Goal: Task Accomplishment & Management: Complete application form

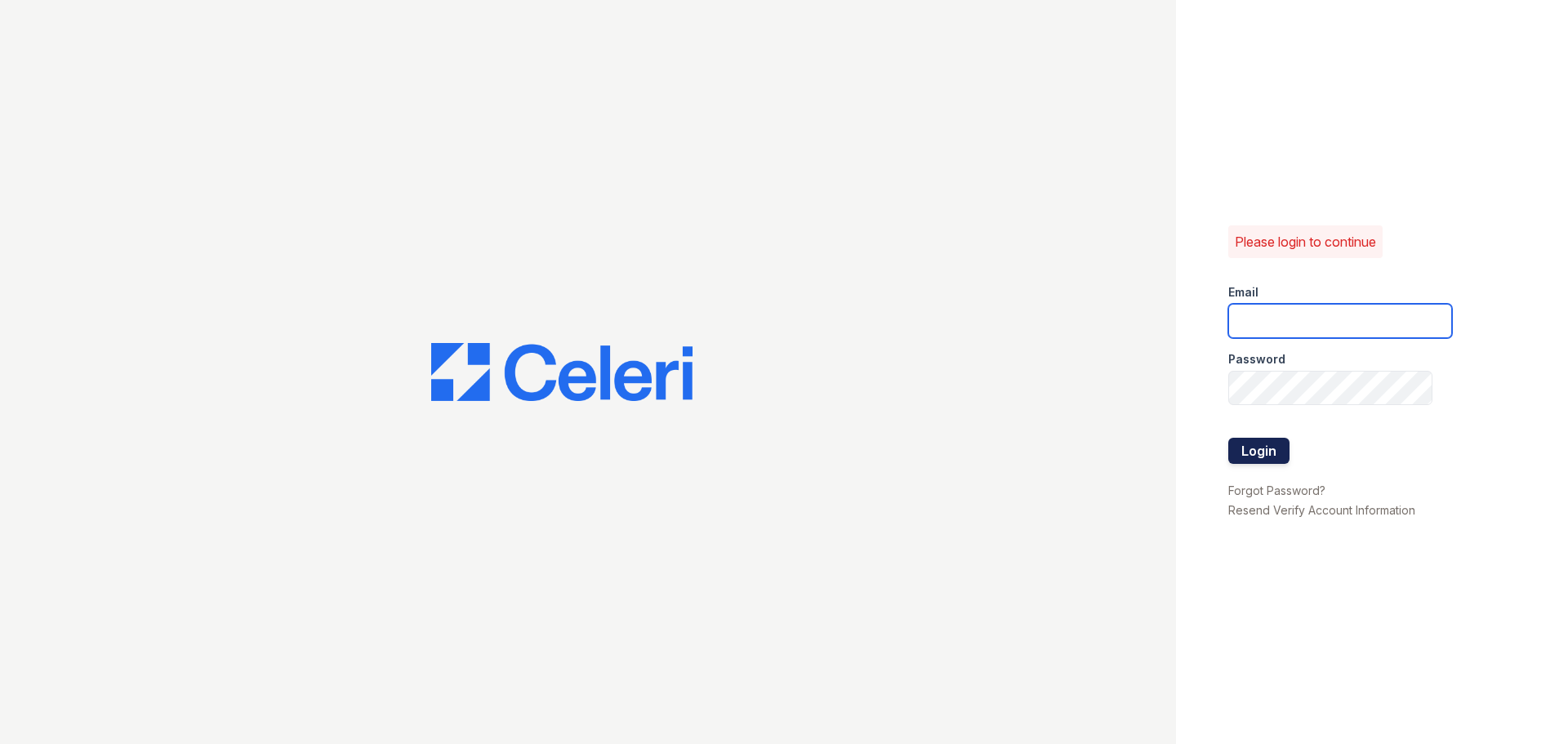
type input "[EMAIL_ADDRESS][DOMAIN_NAME]"
click at [1258, 448] on button "Login" at bounding box center [1259, 451] width 62 height 26
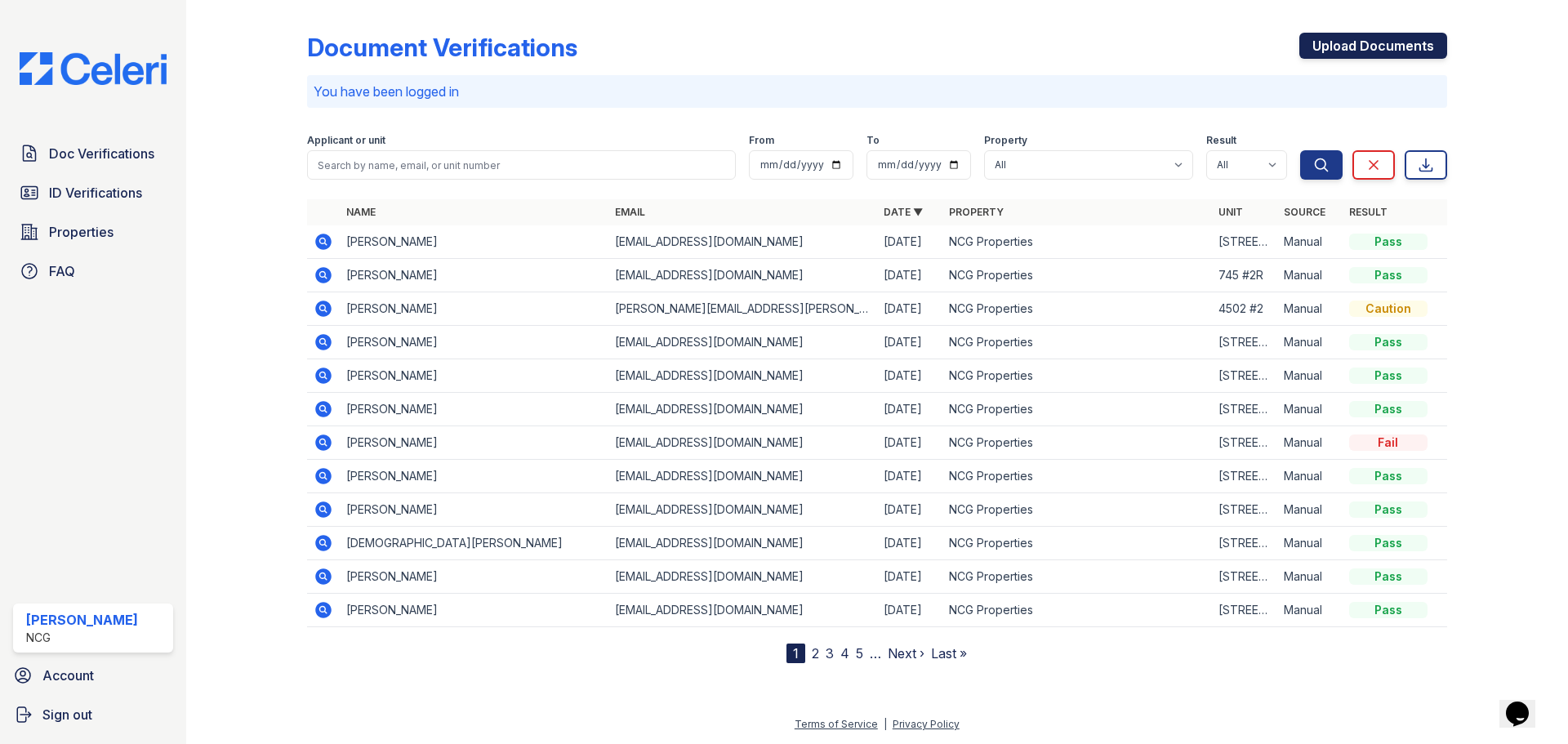
drag, startPoint x: 1367, startPoint y: 39, endPoint x: 1356, endPoint y: 42, distance: 11.4
click at [1367, 39] on link "Upload Documents" at bounding box center [1373, 46] width 148 height 26
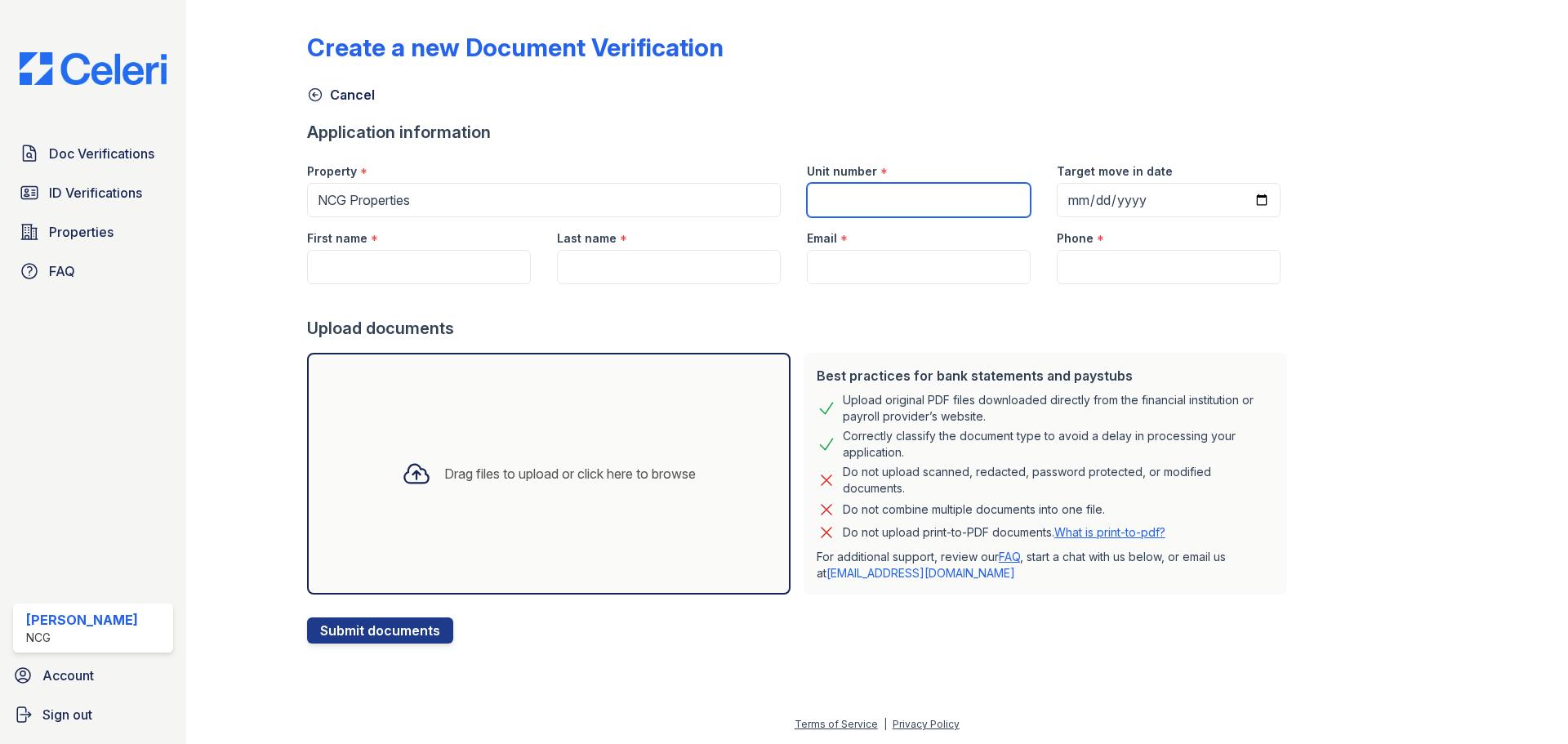
click at [861, 203] on input "Unit number" at bounding box center [919, 200] width 223 height 35
type input "2318 #203"
click at [1065, 203] on input "Target move in date" at bounding box center [1168, 200] width 223 height 35
type input "2025-10-15"
click at [405, 267] on input "First name" at bounding box center [418, 267] width 223 height 35
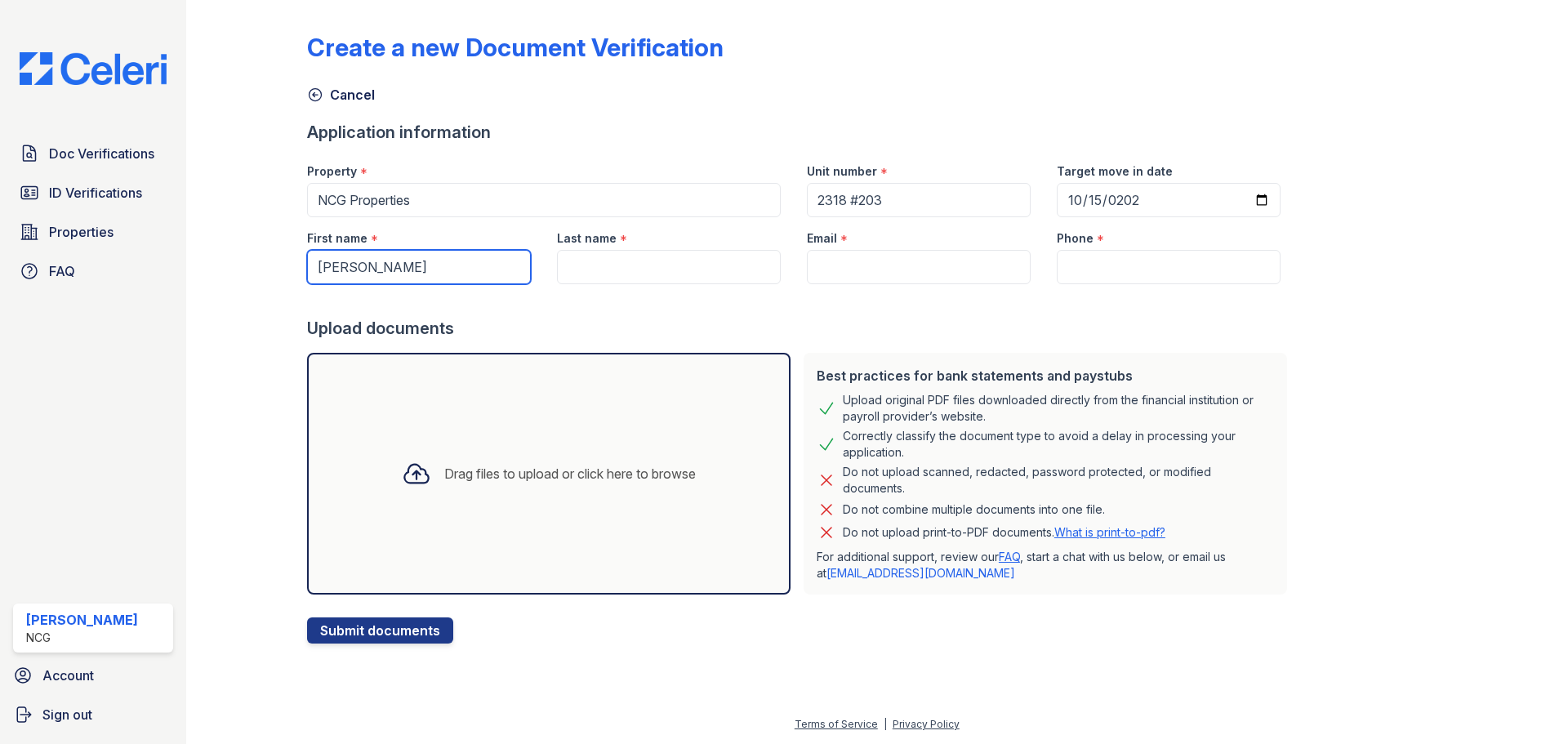
type input "Henry"
type input "N"
type input "Kook"
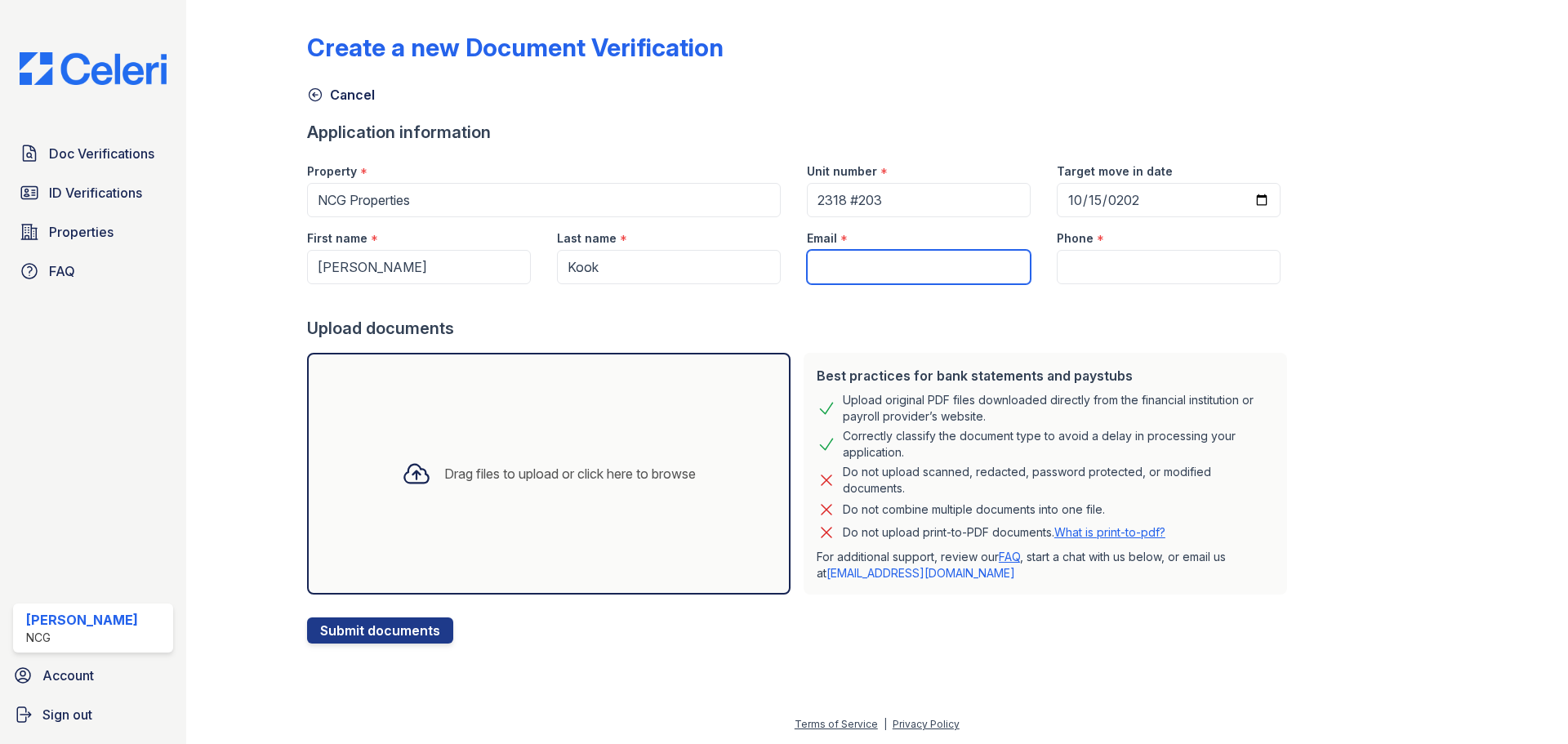
click at [843, 266] on input "Email" at bounding box center [919, 267] width 223 height 35
paste input "henrybkook@gmail.com"
type input "henrybkook@gmail.com"
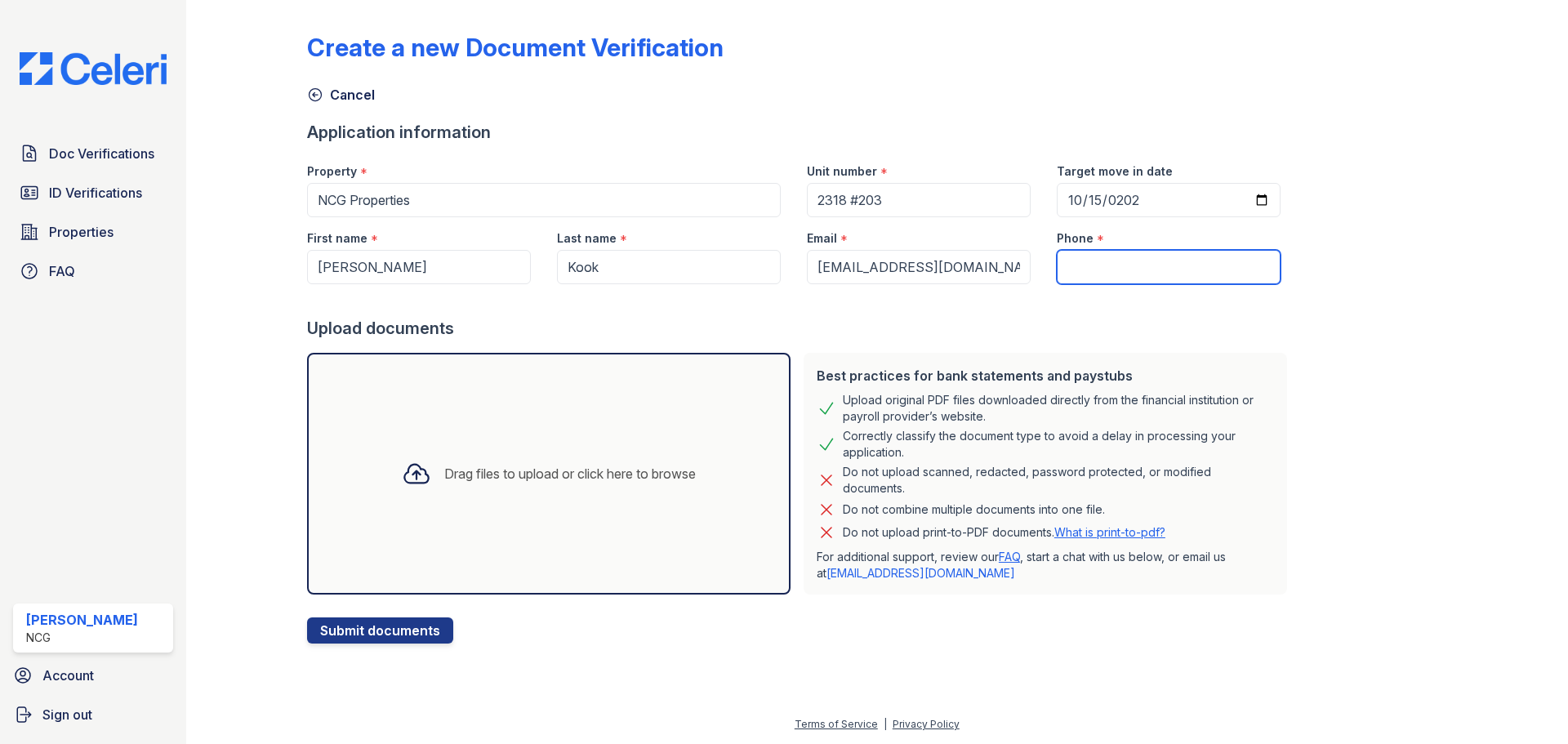
click at [1074, 271] on input "Phone" at bounding box center [1168, 267] width 223 height 35
paste input "(248)410-7951"
type input "(248)410-7951"
drag, startPoint x: 1010, startPoint y: 313, endPoint x: 1019, endPoint y: 312, distance: 9.1
click at [1010, 313] on div at bounding box center [800, 300] width 987 height 33
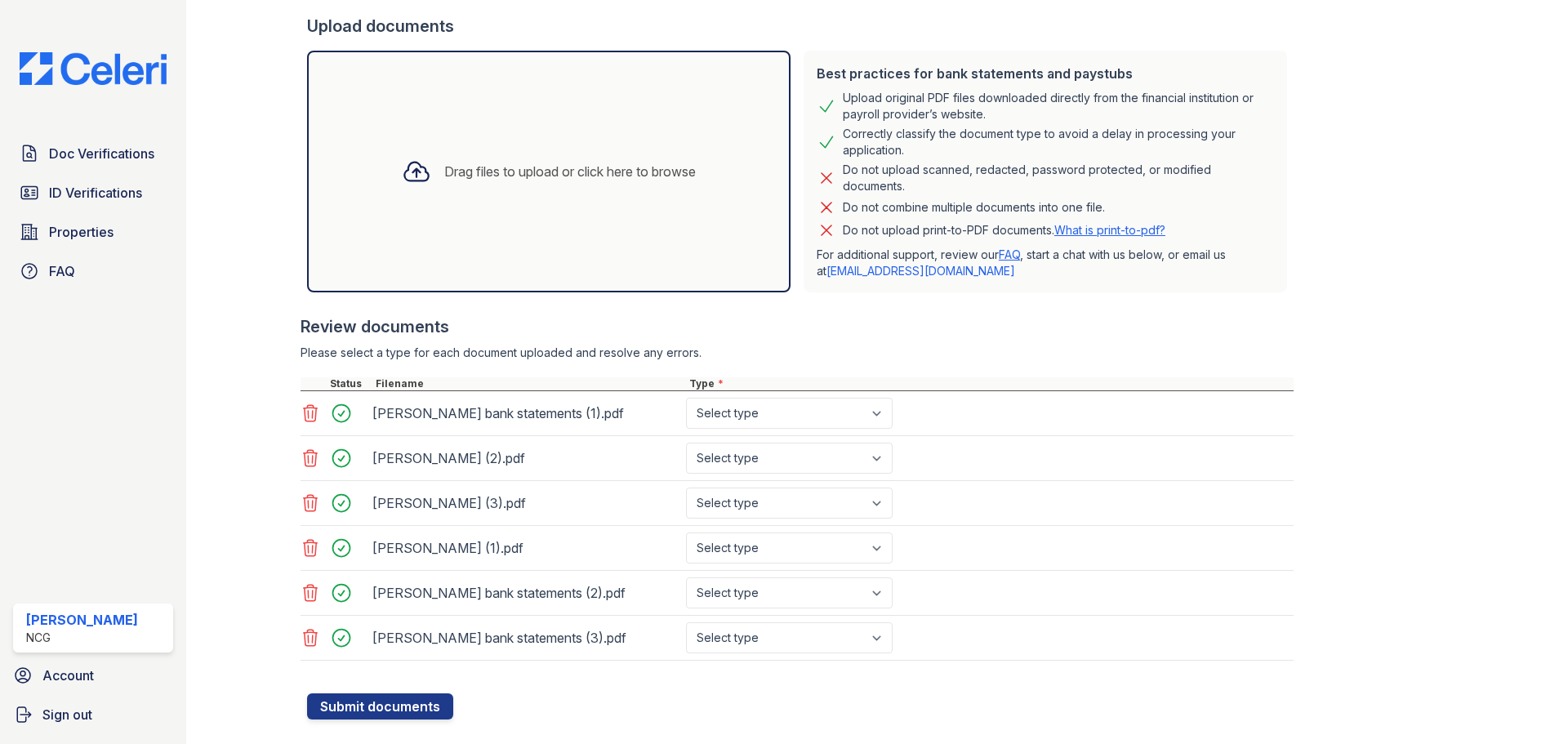
scroll to position [304, 0]
click at [879, 411] on select "Select type Paystub Bank Statement Offer Letter Tax Documents Benefit Award Let…" at bounding box center [789, 411] width 207 height 31
select select "bank_statement"
click at [686, 396] on select "Select type Paystub Bank Statement Offer Letter Tax Documents Benefit Award Let…" at bounding box center [789, 411] width 207 height 31
click at [752, 455] on select "Select type Paystub Bank Statement Offer Letter Tax Documents Benefit Award Let…" at bounding box center [789, 456] width 207 height 31
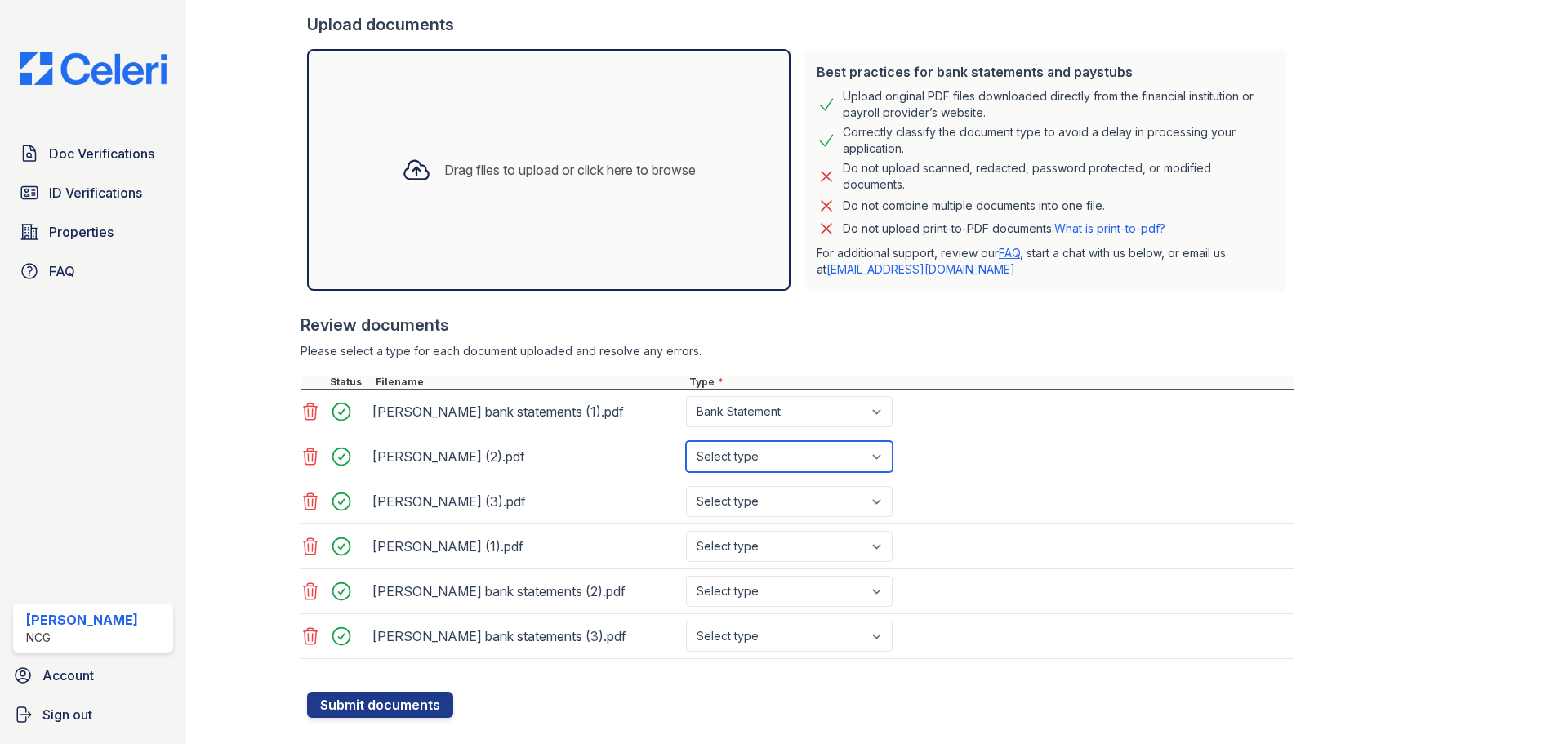
select select "paystub"
click at [686, 441] on select "Select type Paystub Bank Statement Offer Letter Tax Documents Benefit Award Let…" at bounding box center [789, 456] width 207 height 31
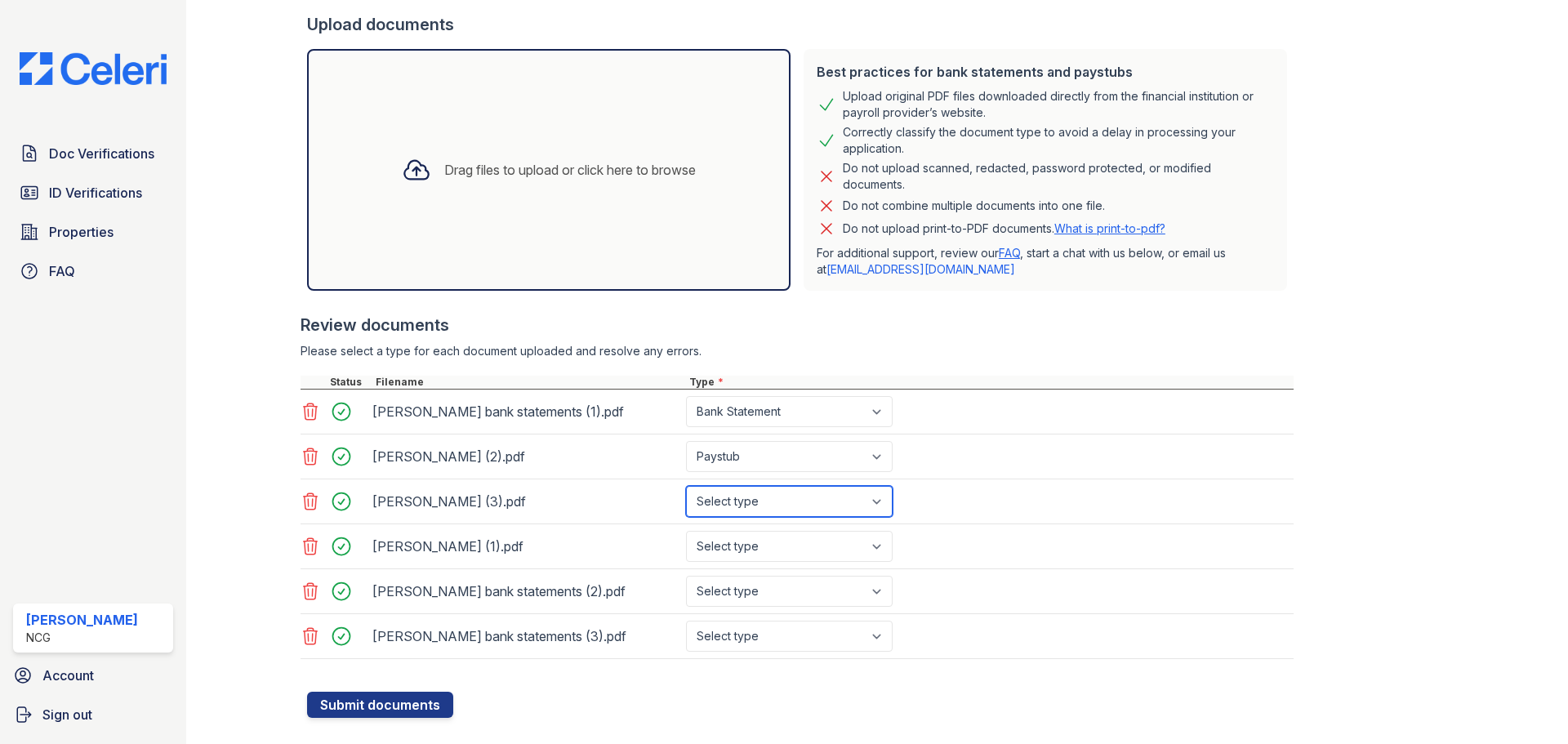
click at [731, 509] on select "Select type Paystub Bank Statement Offer Letter Tax Documents Benefit Award Let…" at bounding box center [789, 501] width 207 height 31
select select "paystub"
click at [686, 486] on select "Select type Paystub Bank Statement Offer Letter Tax Documents Benefit Award Let…" at bounding box center [789, 501] width 207 height 31
click at [728, 554] on select "Select type Paystub Bank Statement Offer Letter Tax Documents Benefit Award Let…" at bounding box center [789, 546] width 207 height 31
select select "paystub"
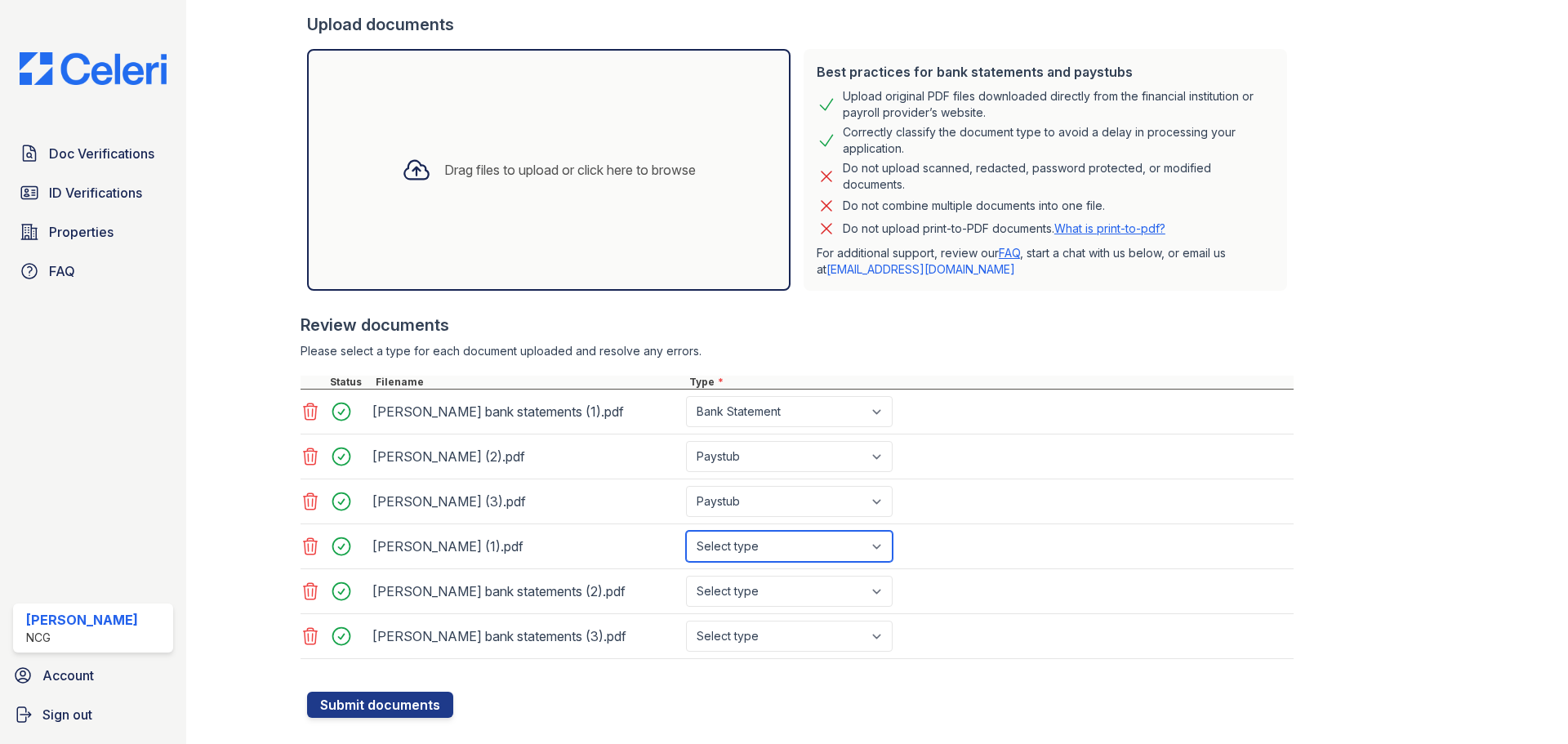
click at [686, 531] on select "Select type Paystub Bank Statement Offer Letter Tax Documents Benefit Award Let…" at bounding box center [789, 546] width 207 height 31
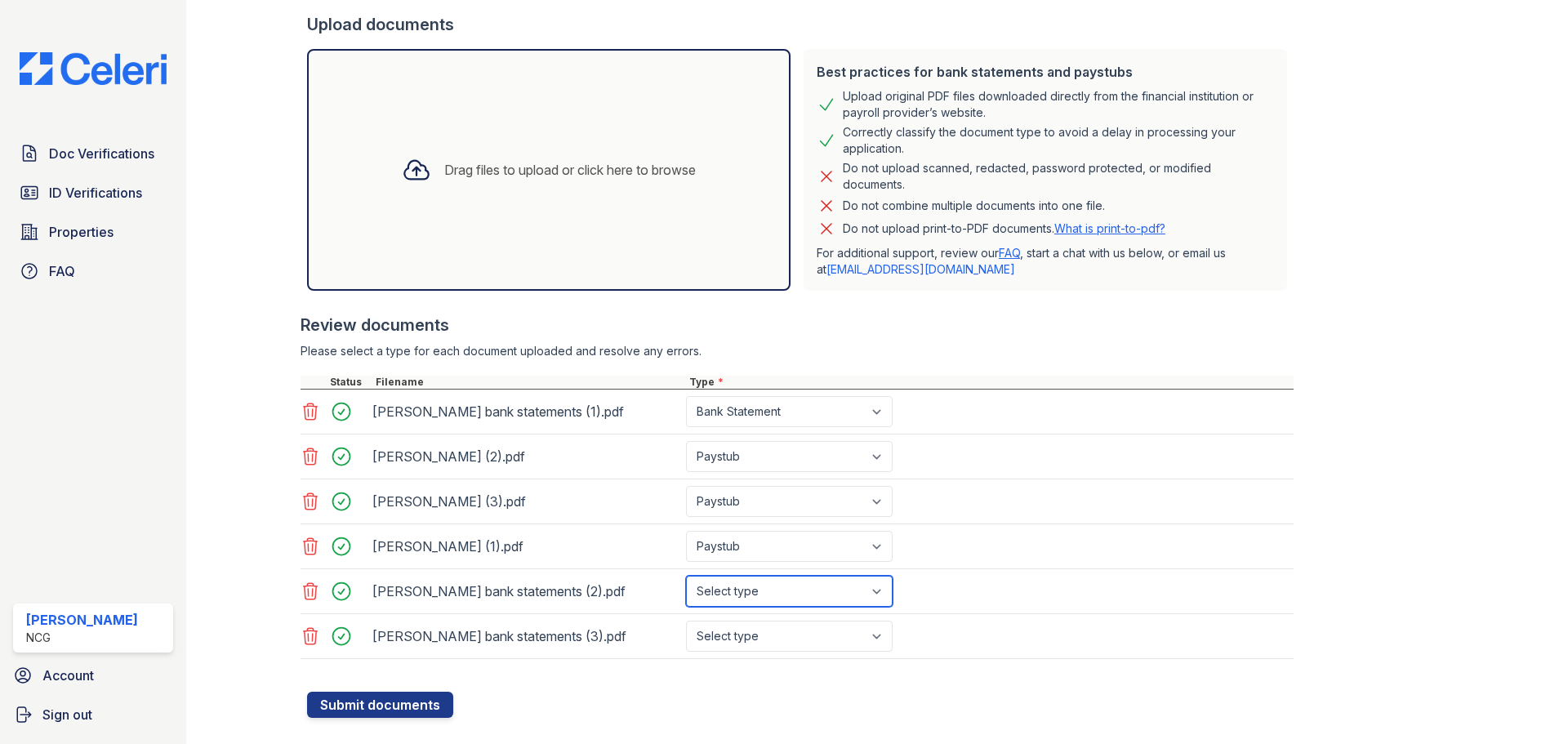
click at [743, 585] on select "Select type Paystub Bank Statement Offer Letter Tax Documents Benefit Award Let…" at bounding box center [789, 591] width 207 height 31
select select "bank_statement"
click at [686, 576] on select "Select type Paystub Bank Statement Offer Letter Tax Documents Benefit Award Let…" at bounding box center [789, 591] width 207 height 31
click at [730, 639] on select "Select type Paystub Bank Statement Offer Letter Tax Documents Benefit Award Let…" at bounding box center [789, 636] width 207 height 31
select select "bank_statement"
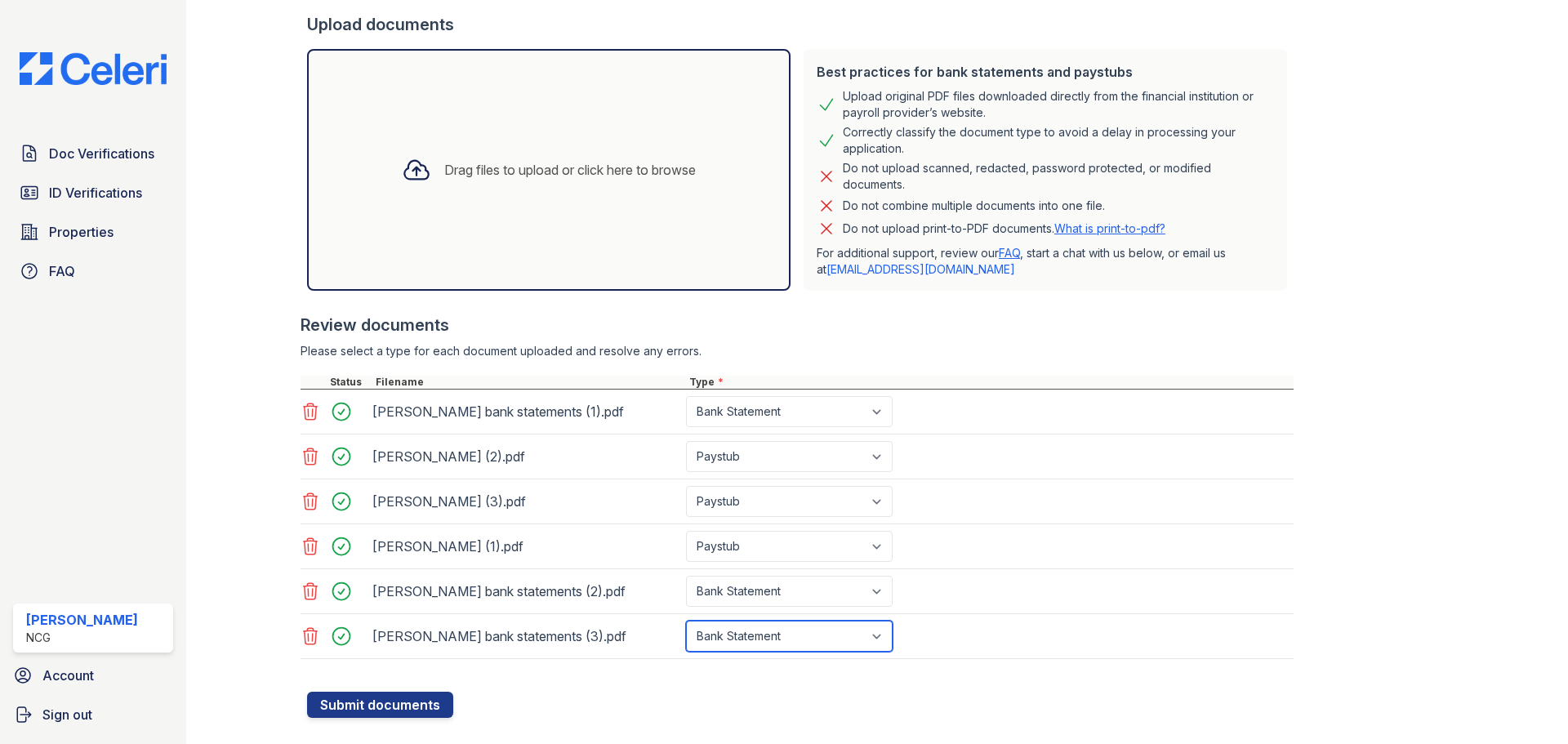
click at [686, 621] on select "Select type Paystub Bank Statement Offer Letter Tax Documents Benefit Award Let…" at bounding box center [789, 636] width 207 height 31
click at [654, 723] on div "Create a new Document Verification Cancel Application information Property * NC…" at bounding box center [877, 220] width 1330 height 1048
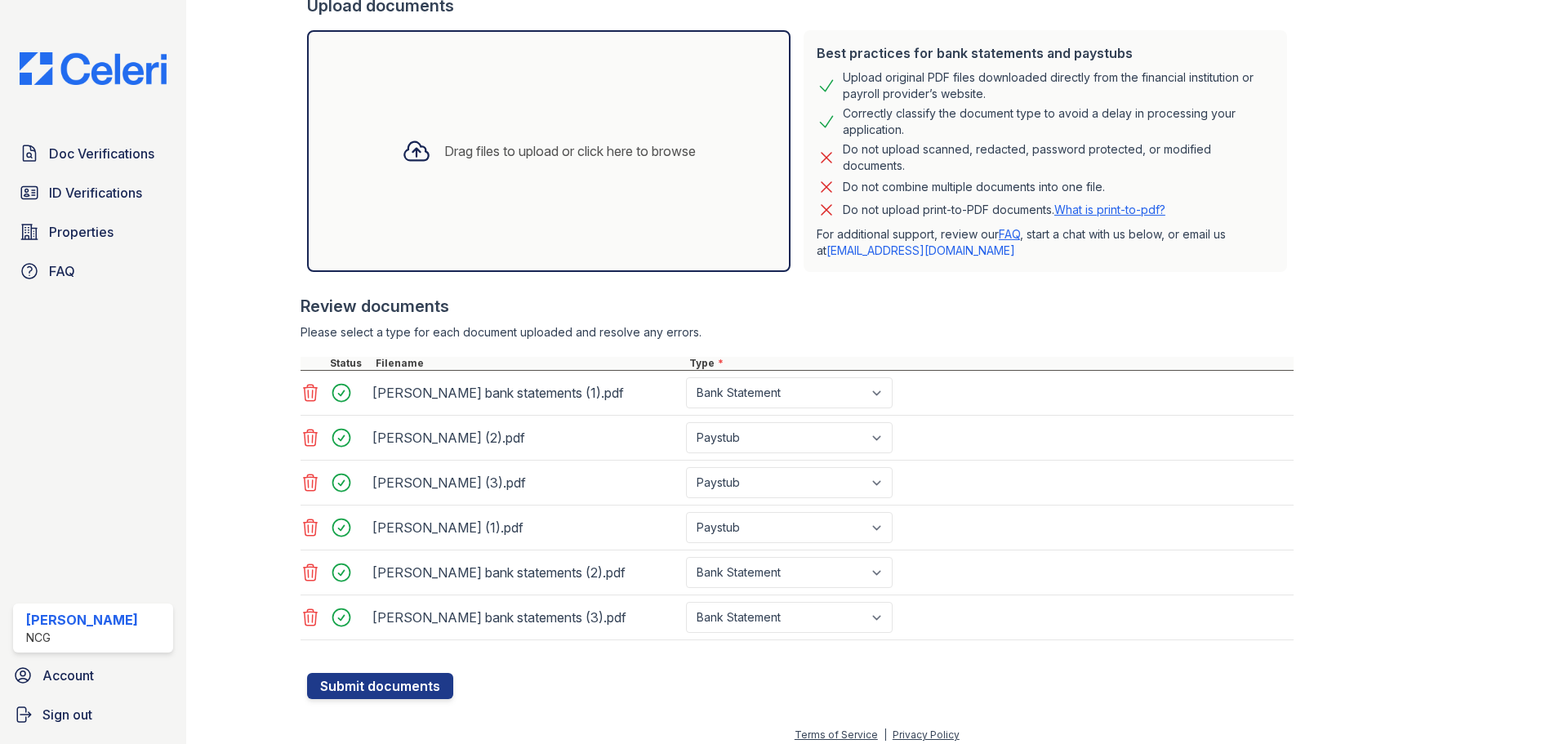
scroll to position [334, 0]
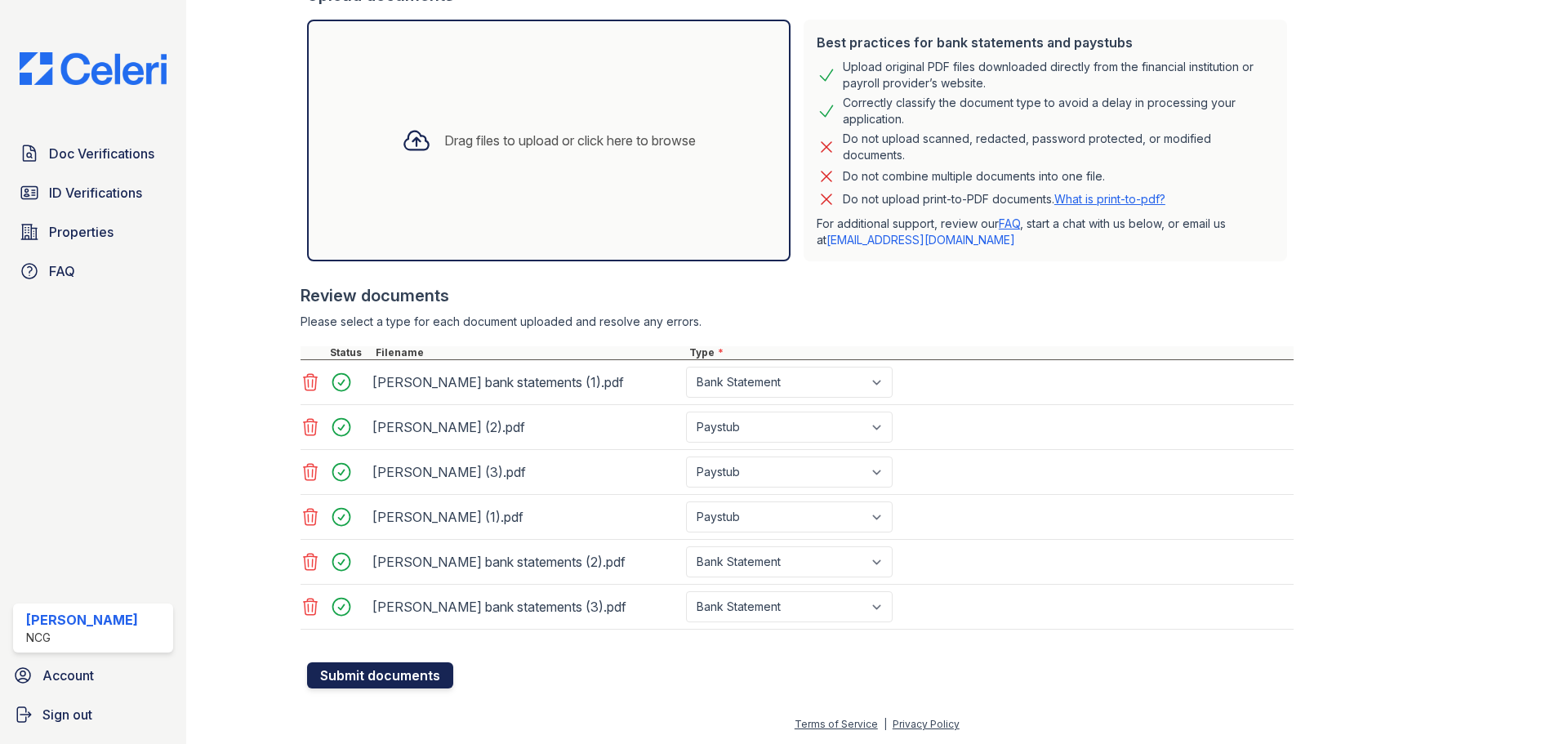
click at [386, 674] on button "Submit documents" at bounding box center [379, 675] width 146 height 26
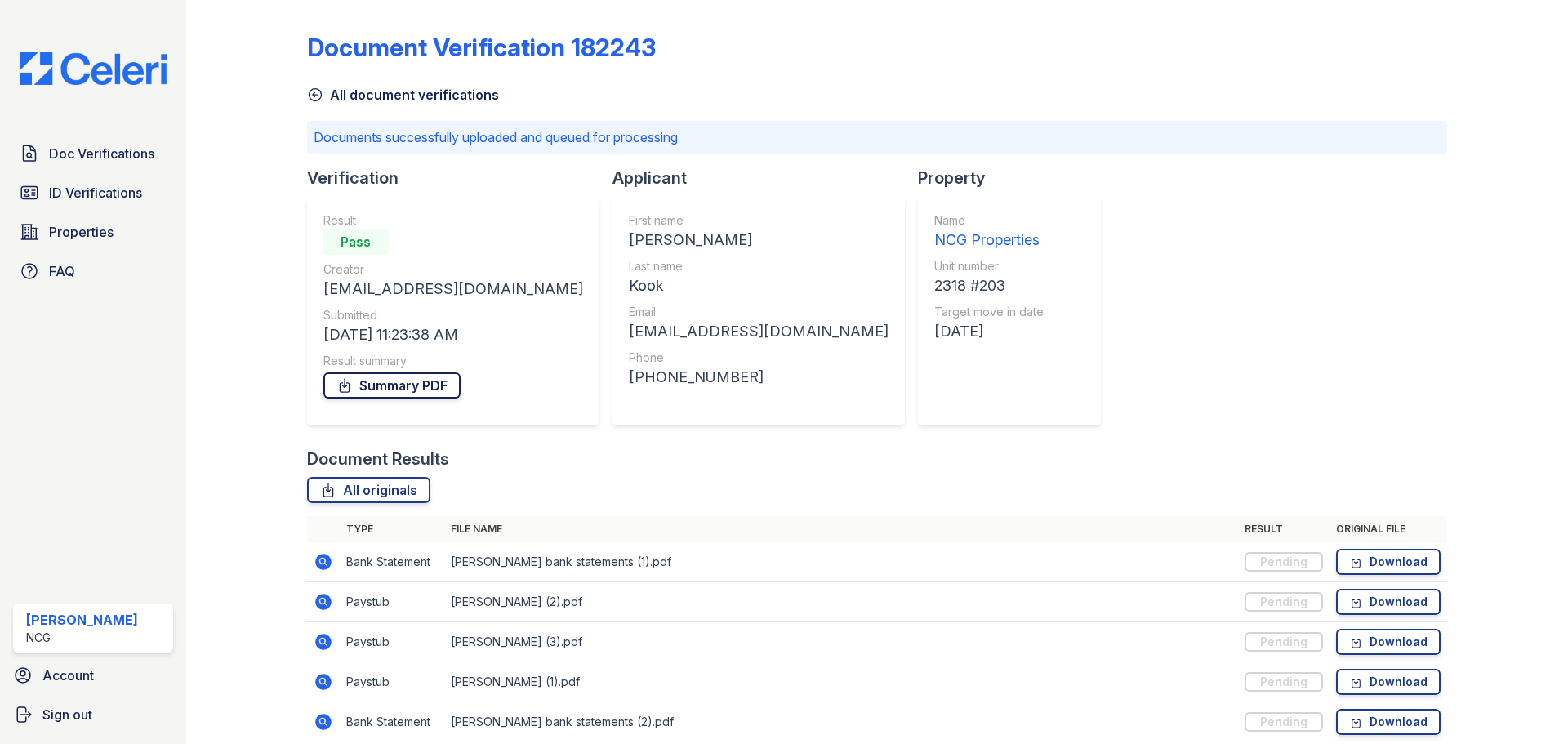
click at [403, 384] on link "Summary PDF" at bounding box center [392, 385] width 137 height 26
